Goal: Browse casually

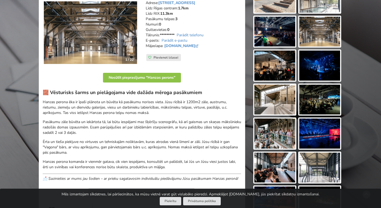
scroll to position [62, 0]
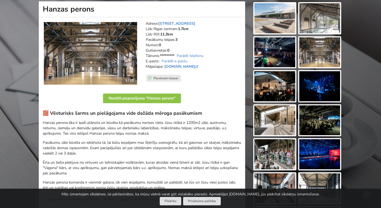
click at [281, 13] on img at bounding box center [274, 18] width 41 height 30
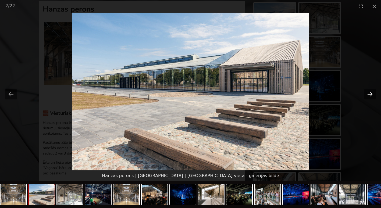
click at [367, 94] on button "Next slide" at bounding box center [369, 94] width 11 height 10
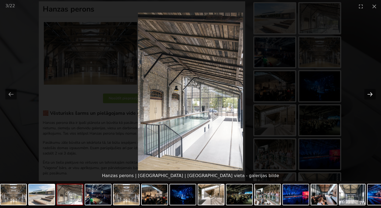
click at [367, 94] on button "Next slide" at bounding box center [369, 94] width 11 height 10
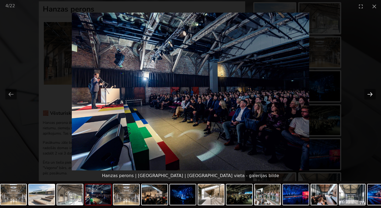
click at [367, 94] on button "Next slide" at bounding box center [369, 94] width 11 height 10
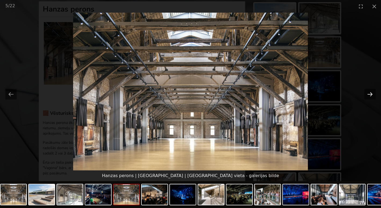
click at [367, 94] on button "Next slide" at bounding box center [369, 94] width 11 height 10
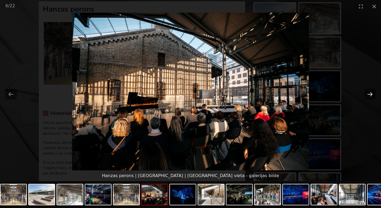
click at [367, 94] on button "Next slide" at bounding box center [369, 94] width 11 height 10
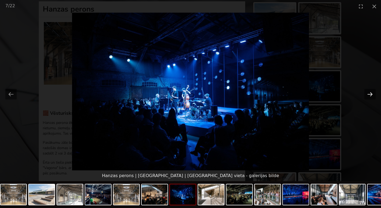
click at [367, 94] on button "Next slide" at bounding box center [369, 94] width 11 height 10
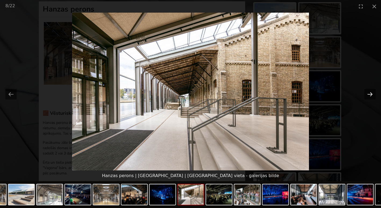
click at [367, 94] on button "Next slide" at bounding box center [369, 94] width 11 height 10
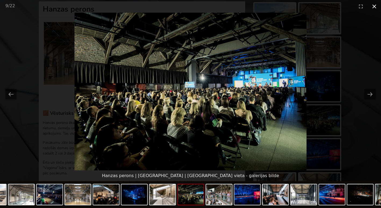
click at [373, 9] on button "Close gallery" at bounding box center [373, 6] width 13 height 13
